Goal: Find specific page/section: Find specific page/section

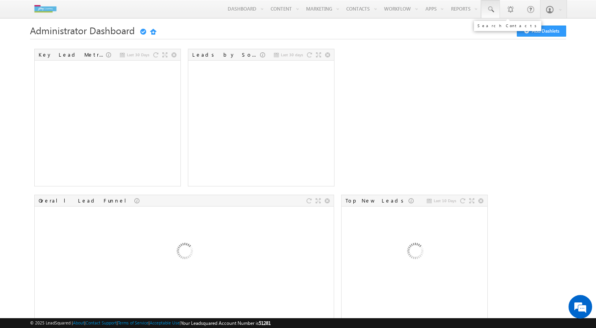
click at [485, 10] on link at bounding box center [490, 9] width 19 height 18
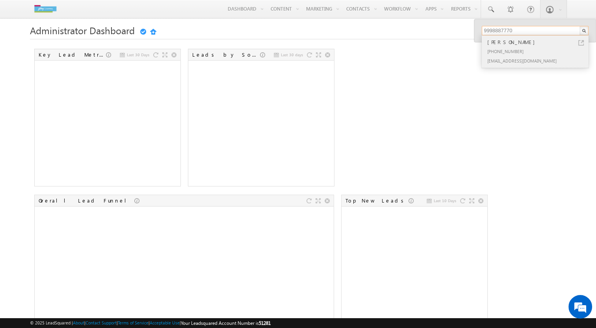
type input "9998887770"
click at [523, 50] on div "[PHONE_NUMBER]" at bounding box center [539, 50] width 106 height 9
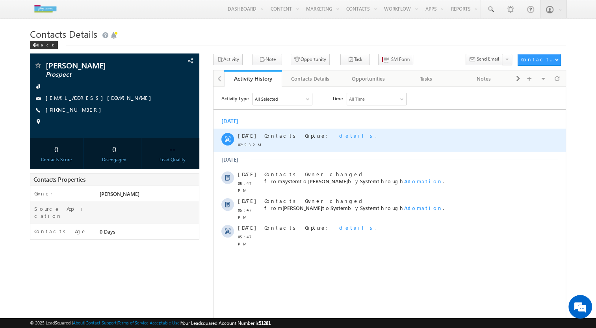
click at [339, 135] on span "details" at bounding box center [357, 135] width 36 height 7
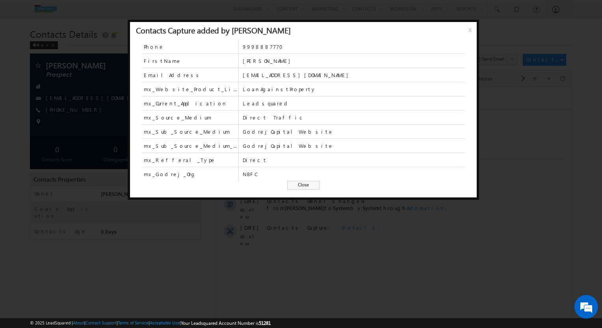
click at [468, 33] on span "x" at bounding box center [471, 33] width 6 height 14
